Goal: Navigation & Orientation: Find specific page/section

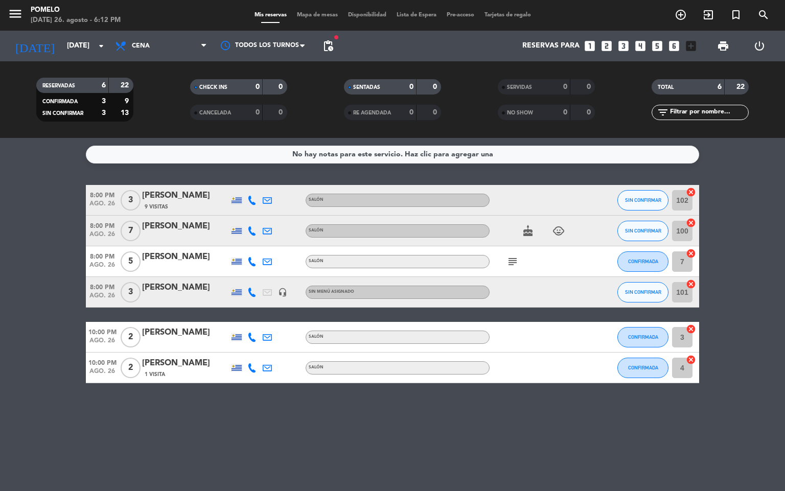
click at [321, 12] on span "Mapa de mesas" at bounding box center [317, 15] width 51 height 6
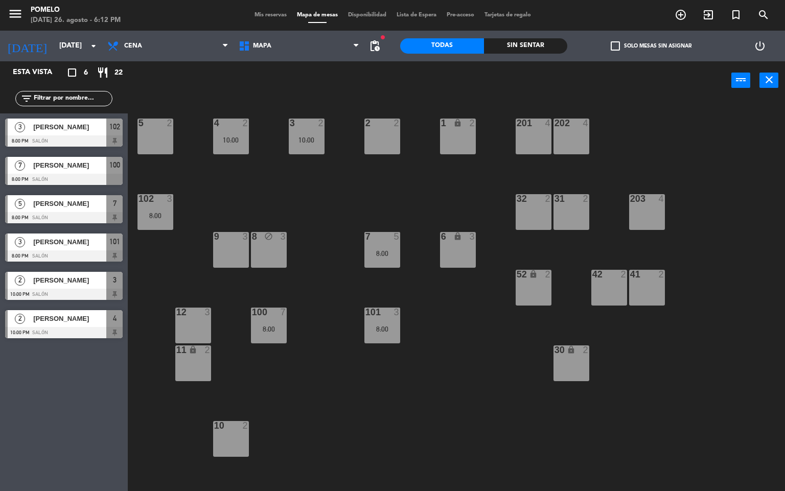
click at [240, 195] on div "4 2 10:00 3 2 10:00 2 2 1 lock 2 5 2 202 4 201 4 102 3 8:00 32 2 31 2 203 4 8 b…" at bounding box center [461, 296] width 650 height 392
click at [284, 207] on div "4 2 10:00 3 2 10:00 2 2 1 lock 2 5 2 202 4 201 4 102 3 8:00 32 2 31 2 203 4 8 b…" at bounding box center [461, 296] width 650 height 392
click at [384, 238] on div at bounding box center [382, 236] width 17 height 9
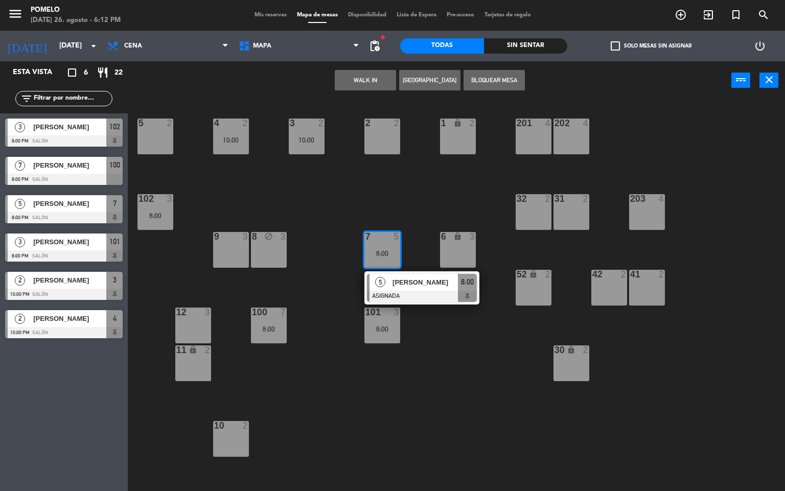
click at [307, 213] on div "4 2 10:00 3 2 10:00 2 2 1 lock 2 5 2 202 4 201 4 102 3 8:00 32 2 31 2 203 4 8 b…" at bounding box center [461, 296] width 650 height 392
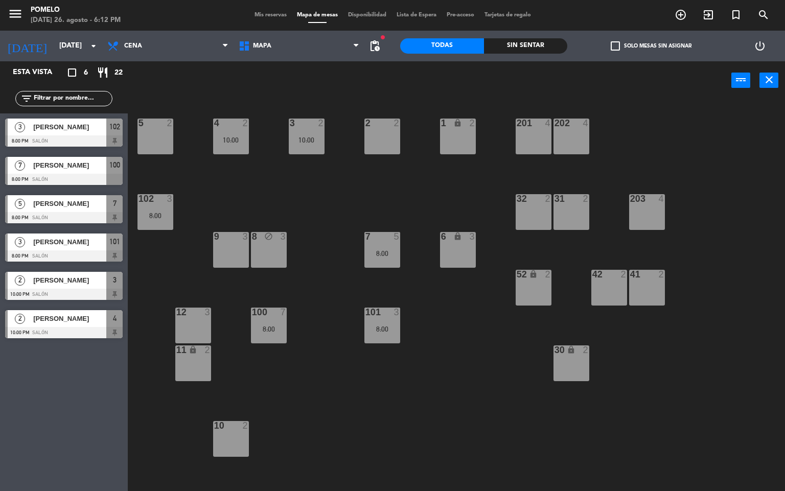
click at [310, 144] on div "3 2 10:00" at bounding box center [307, 137] width 36 height 36
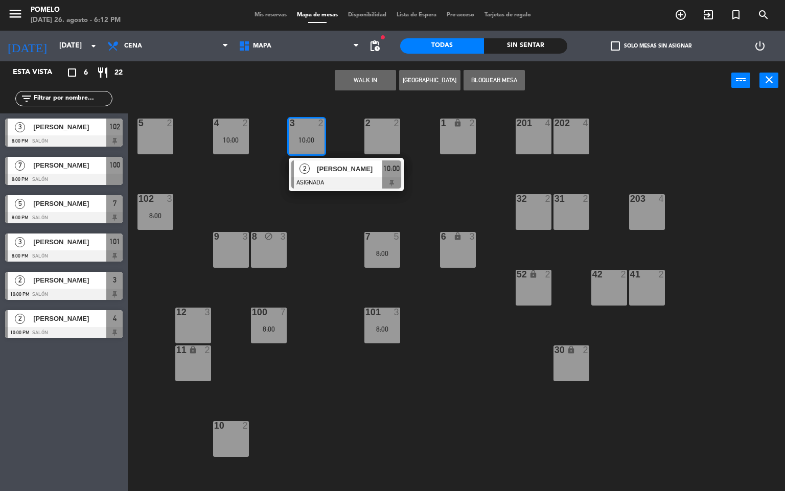
click at [266, 180] on div "4 2 10:00 3 2 10:00 2 [PERSON_NAME] ASIGNADA 10:00 2 2 1 lock 2 5 2 202 4 201 4…" at bounding box center [461, 296] width 650 height 392
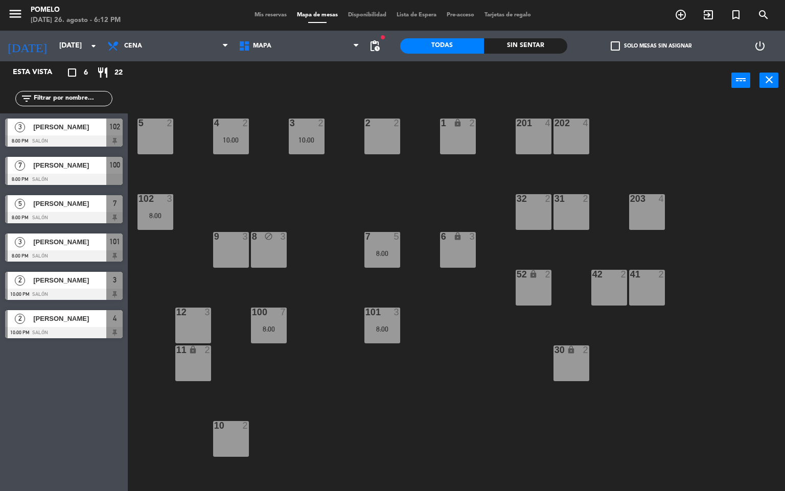
click at [722, 83] on div "power_input close" at bounding box center [430, 80] width 604 height 39
click at [252, 17] on span "Mis reservas" at bounding box center [271, 15] width 42 height 6
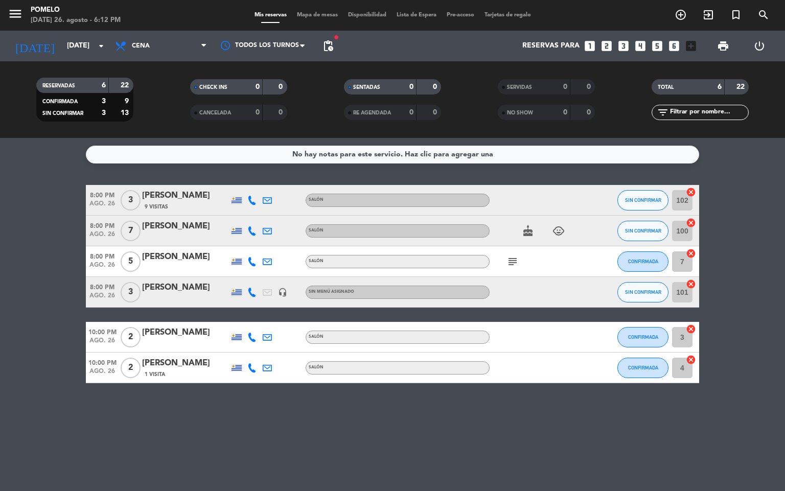
drag, startPoint x: 778, startPoint y: 149, endPoint x: 781, endPoint y: 153, distance: 5.4
click at [781, 152] on div "No hay notas para este servicio. Haz clic para agregar una 8:00 PM [DATE] 3 [PE…" at bounding box center [392, 314] width 785 height 353
click at [301, 437] on div "No hay notas para este servicio. Haz clic para agregar una 8:00 PM [DATE] 3 [PE…" at bounding box center [392, 314] width 785 height 353
